Goal: Transaction & Acquisition: Purchase product/service

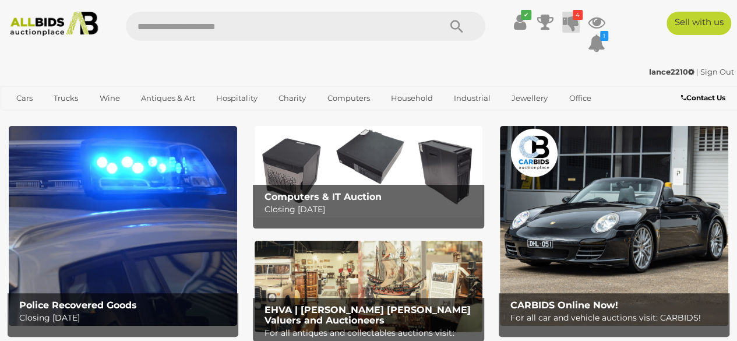
click at [573, 24] on icon at bounding box center [570, 22] width 16 height 21
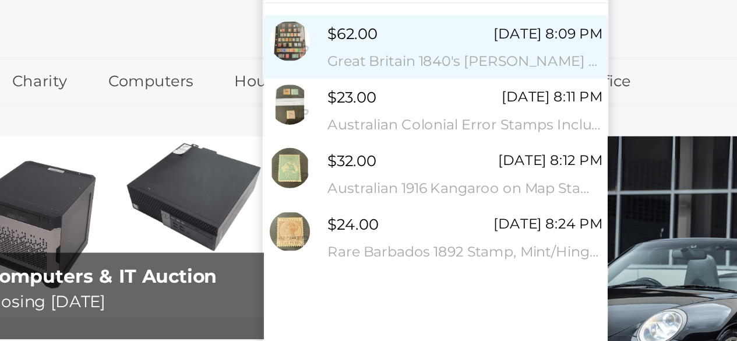
click at [520, 88] on small "Great Britain 1840's [PERSON_NAME] Blacks, Reds, and Blue Stamps Including Malt…" at bounding box center [506, 88] width 139 height 13
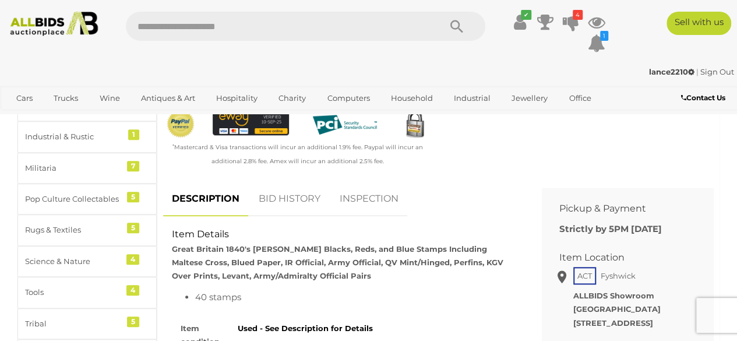
scroll to position [456, 0]
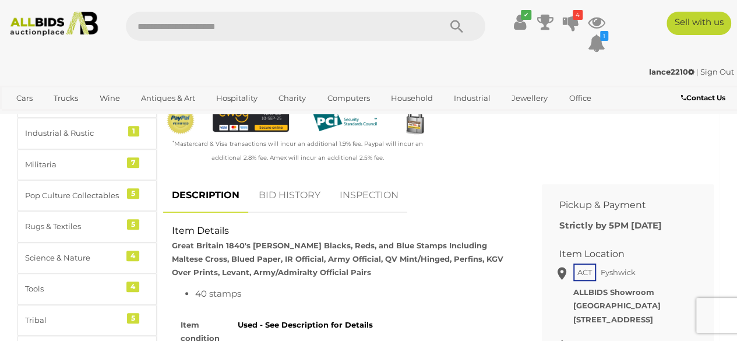
click at [300, 190] on link "BID HISTORY" at bounding box center [289, 195] width 79 height 34
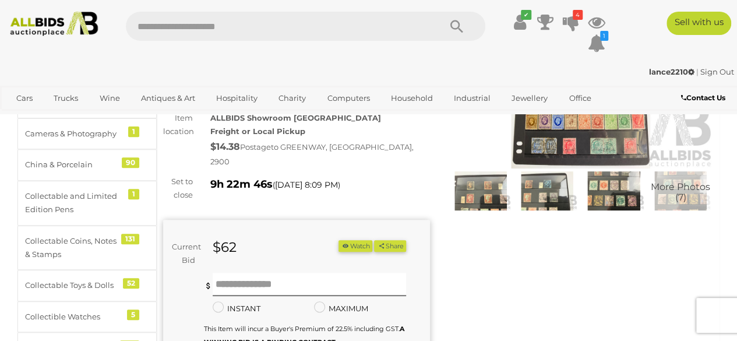
scroll to position [146, 0]
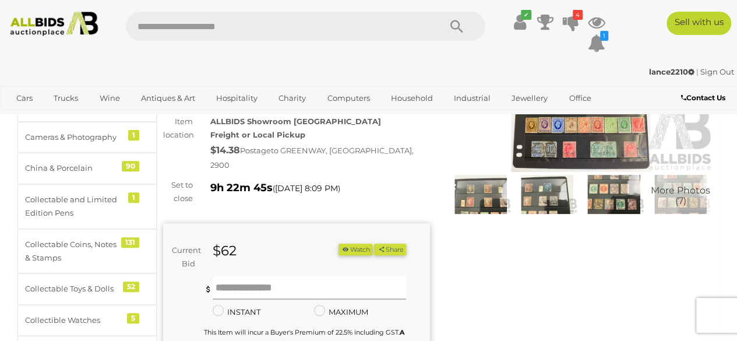
click at [285, 276] on input "text" at bounding box center [310, 287] width 194 height 23
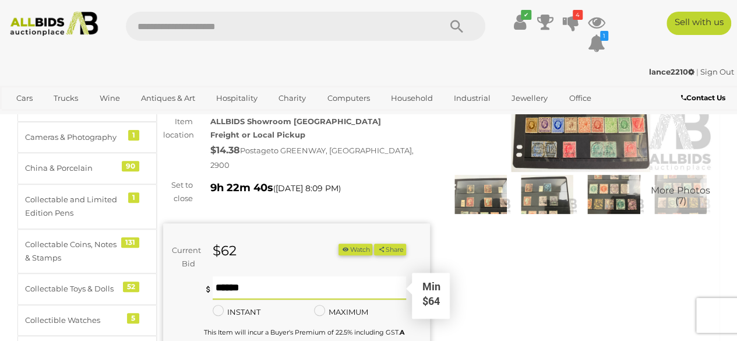
type input "*"
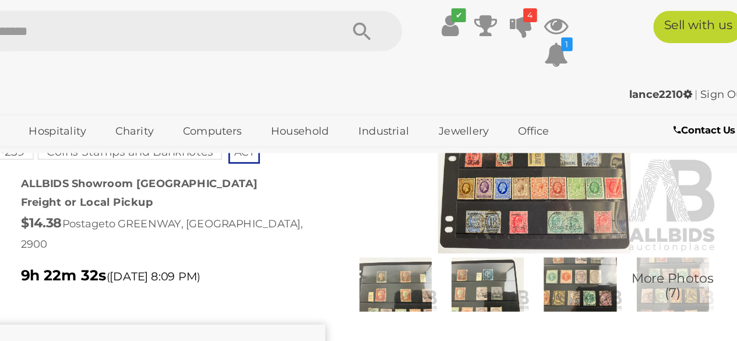
scroll to position [131, 0]
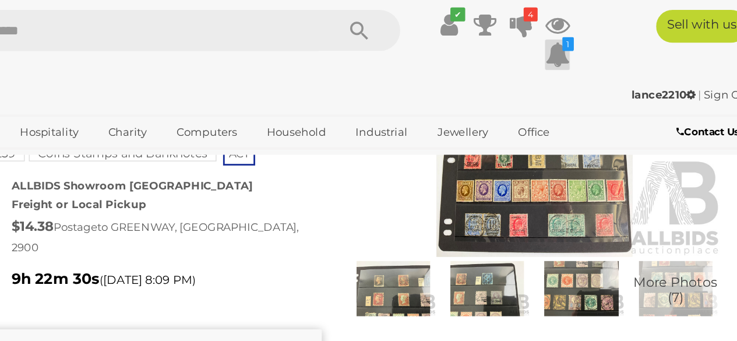
click at [595, 43] on icon at bounding box center [595, 43] width 17 height 21
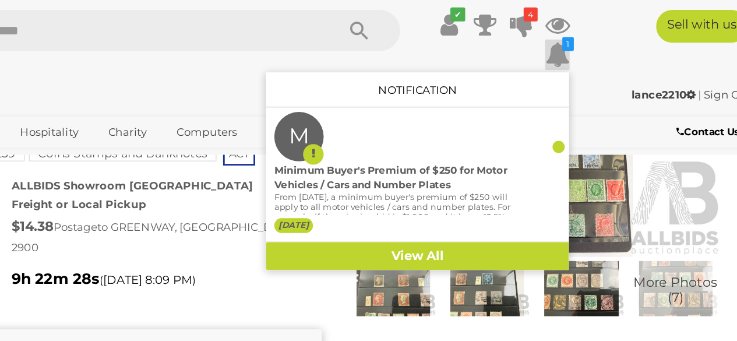
click at [595, 43] on icon at bounding box center [595, 43] width 17 height 21
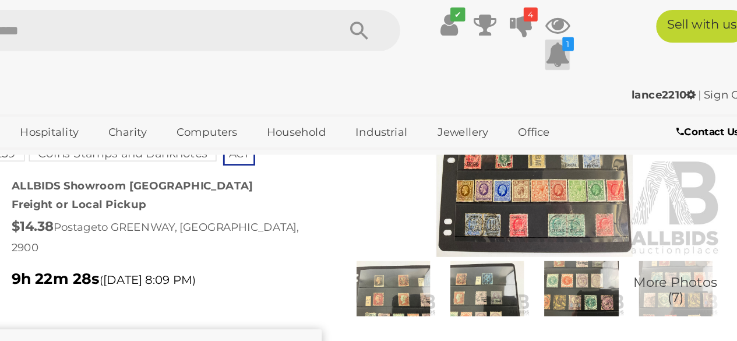
click at [595, 43] on icon at bounding box center [595, 43] width 17 height 21
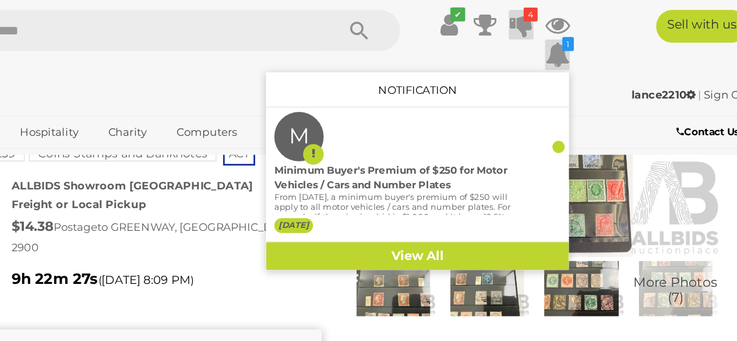
click at [568, 22] on icon at bounding box center [570, 22] width 16 height 21
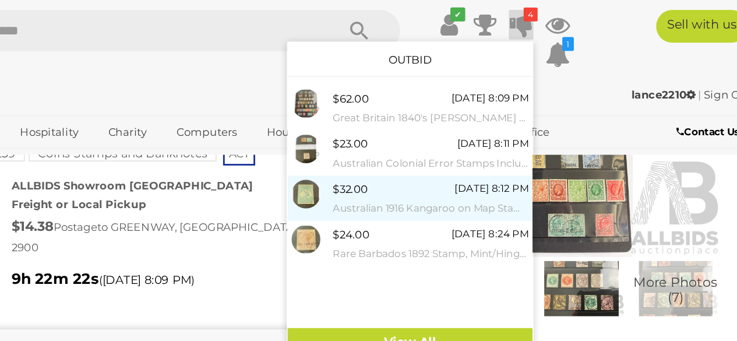
click at [490, 140] on div "$32.00 Today 8:12 PM Australian 1916 Kangaroo on Map Stamp, Mint, One Shilling,…" at bounding box center [506, 145] width 139 height 26
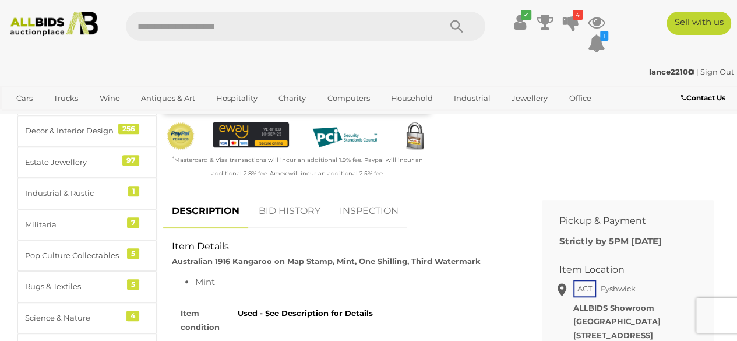
click at [296, 200] on link "BID HISTORY" at bounding box center [289, 211] width 79 height 34
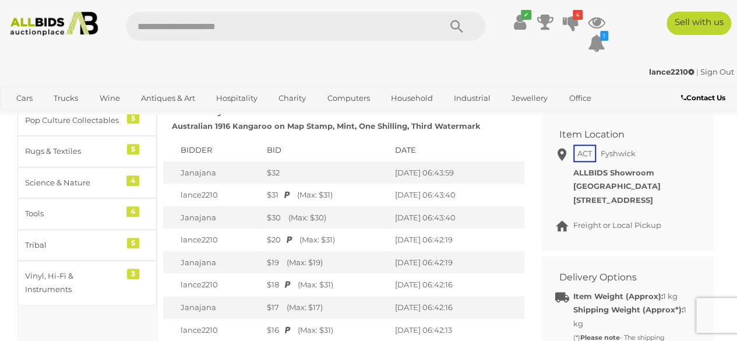
scroll to position [530, 0]
